Goal: Task Accomplishment & Management: Manage account settings

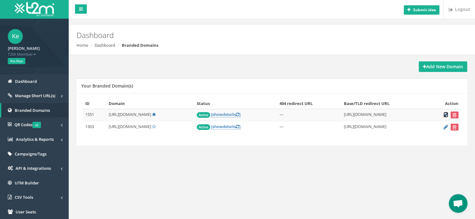
click at [444, 115] on icon at bounding box center [445, 115] width 5 height 4
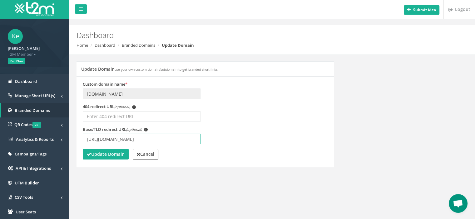
click at [141, 139] on input "[URL][DOMAIN_NAME]" at bounding box center [142, 139] width 118 height 11
type input "[URL][DOMAIN_NAME]"
click at [110, 154] on strong "Update Domain" at bounding box center [106, 154] width 38 height 6
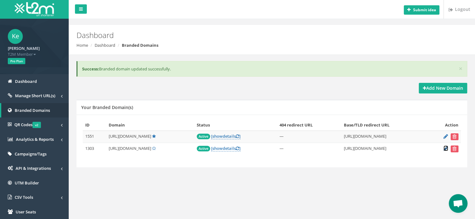
click at [443, 149] on icon at bounding box center [445, 149] width 5 height 4
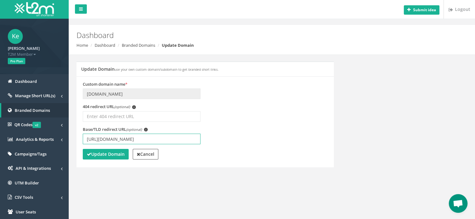
drag, startPoint x: 140, startPoint y: 139, endPoint x: 129, endPoint y: 142, distance: 10.7
click at [141, 139] on input "[URL][DOMAIN_NAME]" at bounding box center [142, 139] width 118 height 11
type input "[URL][DOMAIN_NAME]"
click at [113, 152] on strong "Update Domain" at bounding box center [106, 154] width 38 height 6
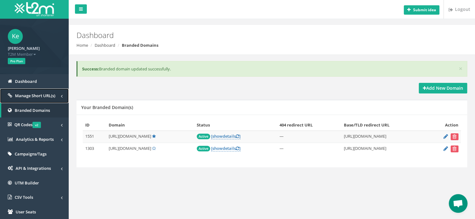
click at [35, 98] on span "Manage Short URL(s)" at bounding box center [35, 96] width 40 height 6
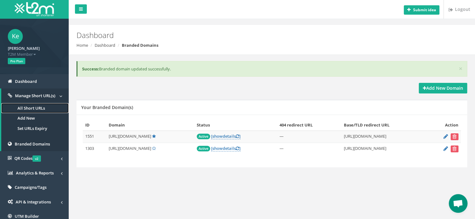
click at [39, 110] on link "All Short URLs" at bounding box center [34, 108] width 67 height 10
